Goal: Find specific page/section: Find specific page/section

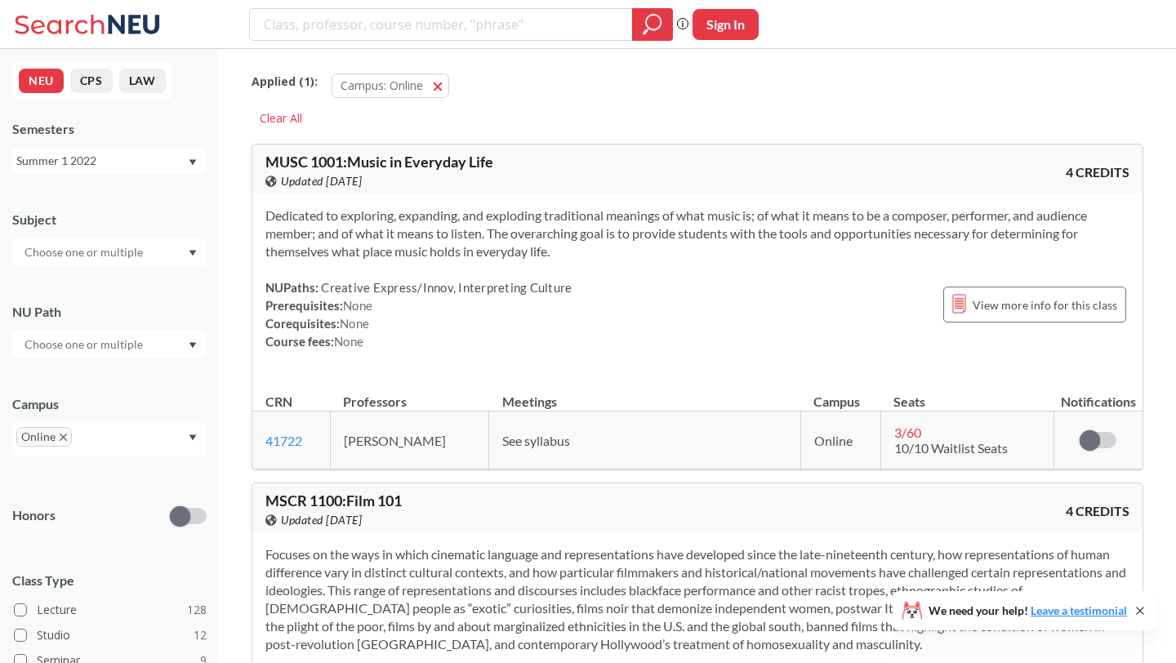
click at [176, 165] on div "Summer 1 2022" at bounding box center [101, 161] width 171 height 18
click at [91, 204] on div "Fall 2025" at bounding box center [113, 197] width 185 height 18
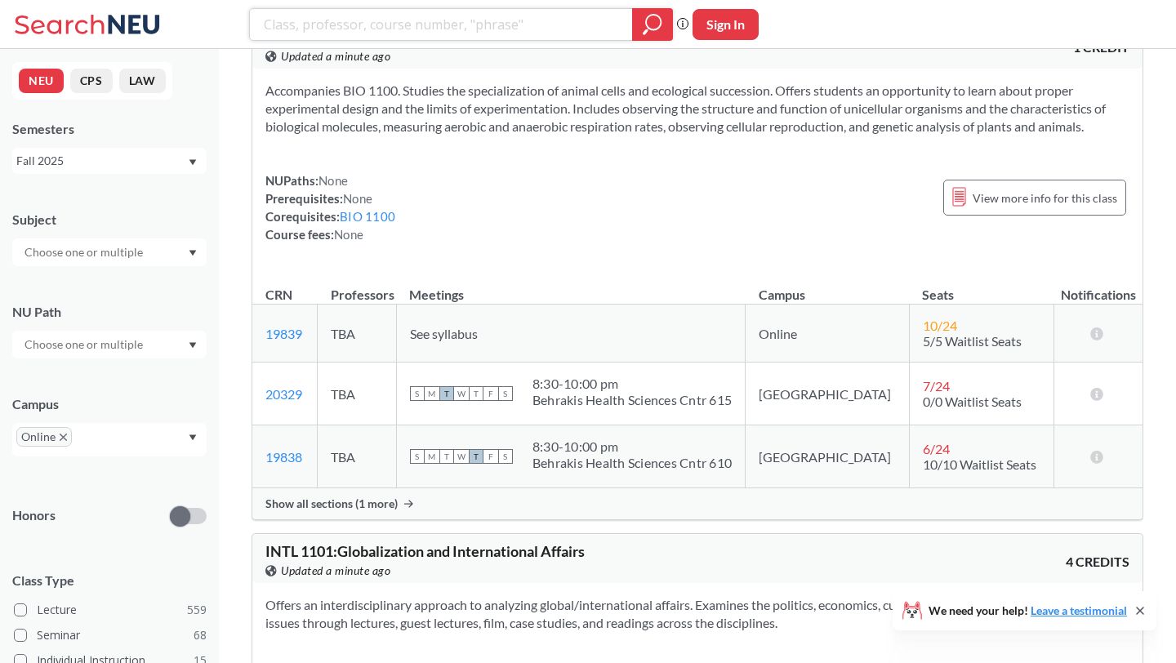
scroll to position [12017, 0]
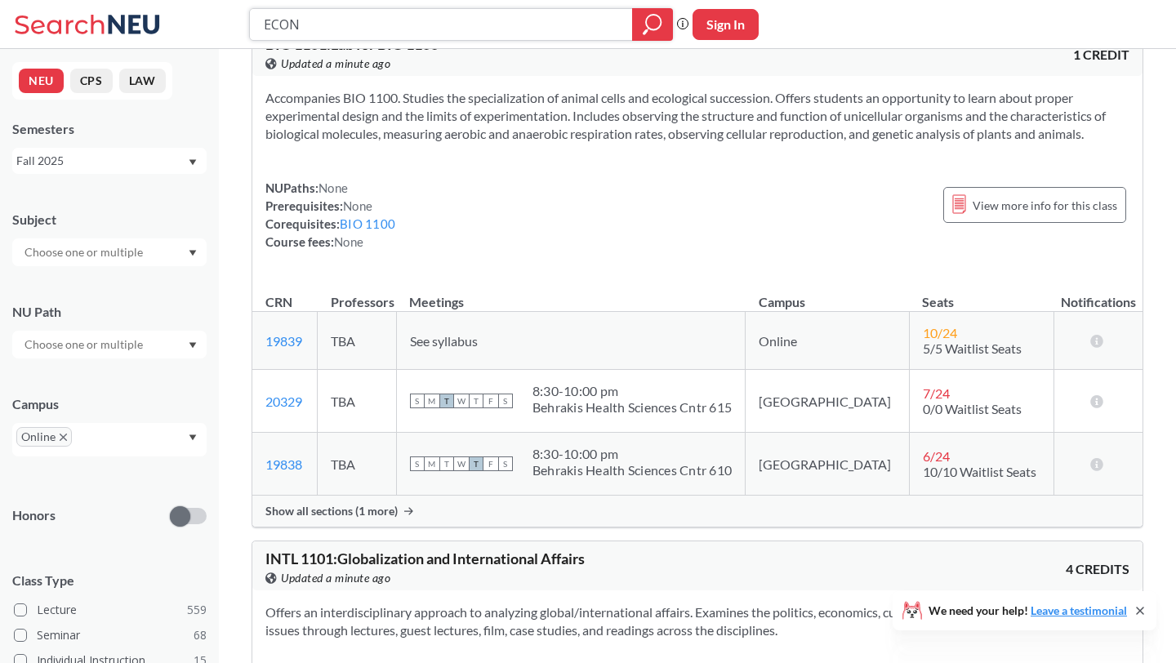
type input "ECON"
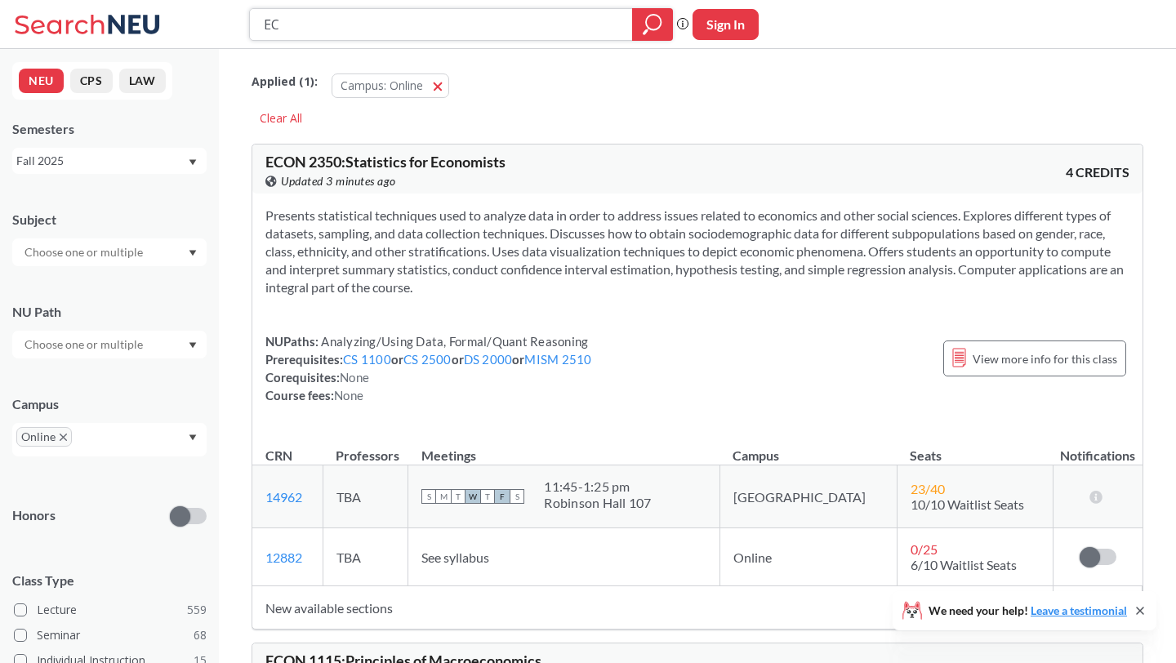
type input "E"
type input "schm"
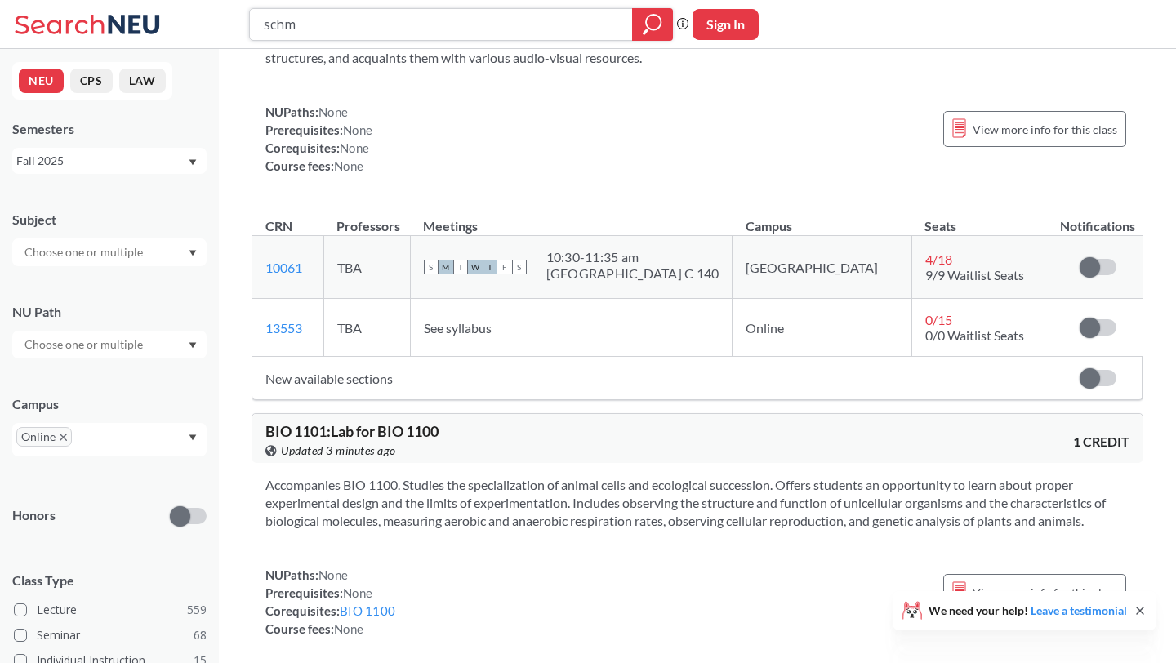
scroll to position [12469, 0]
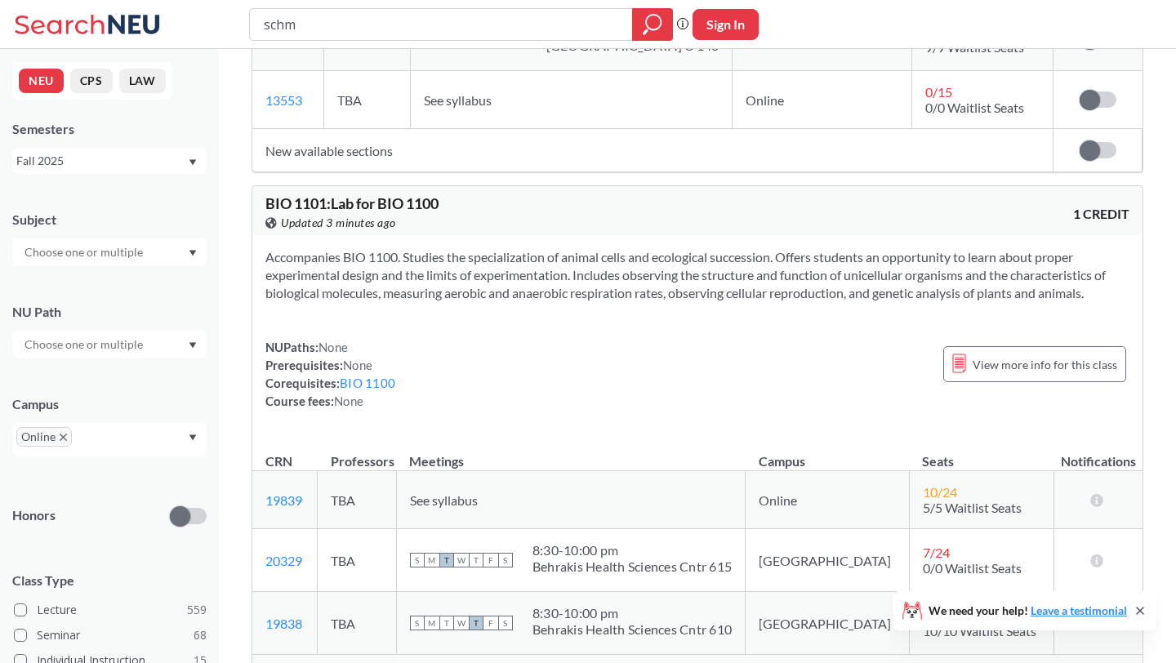
click at [89, 254] on input "text" at bounding box center [84, 253] width 137 height 20
type input "schm"
click at [134, 219] on div "Subject" at bounding box center [109, 220] width 194 height 18
click at [555, 13] on input "schm" at bounding box center [441, 25] width 359 height 28
click at [555, 14] on input "schm" at bounding box center [441, 25] width 359 height 28
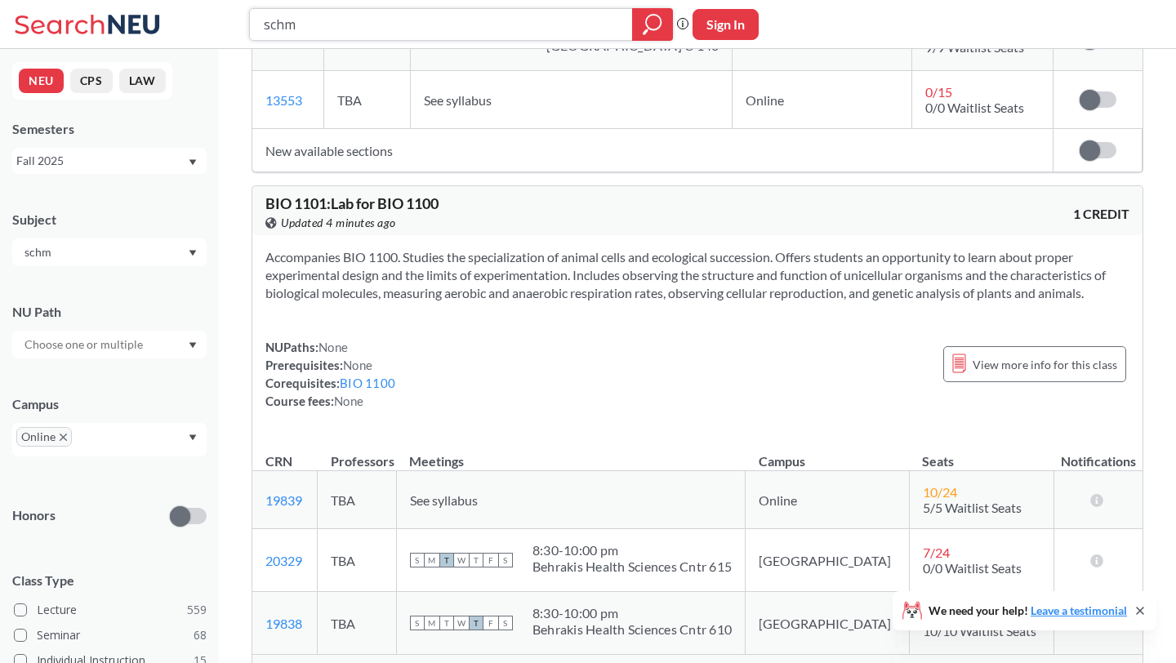
click at [546, 23] on input "schm" at bounding box center [441, 25] width 359 height 28
type input "s"
type input "econ"
